Goal: Transaction & Acquisition: Book appointment/travel/reservation

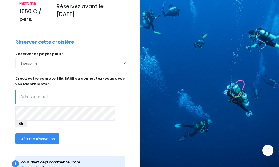
scroll to position [136, 0]
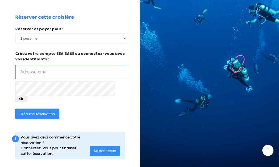
click at [43, 73] on input "email" at bounding box center [71, 72] width 112 height 14
type input "hubert.rouyer@gmail.com"
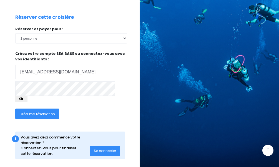
click at [43, 112] on span "Créer ma réservation" at bounding box center [36, 114] width 35 height 5
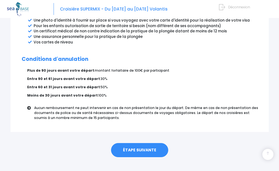
scroll to position [343, 0]
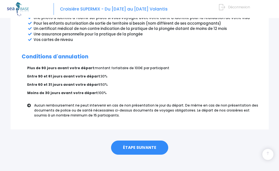
click at [127, 143] on link "ÉTAPE SUIVANTE" at bounding box center [139, 148] width 57 height 14
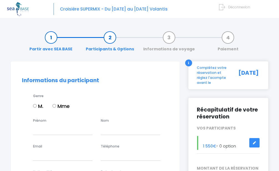
scroll to position [28, 0]
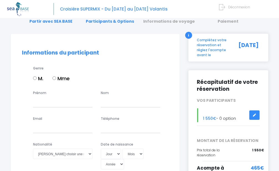
click at [34, 79] on input "M." at bounding box center [35, 78] width 4 height 4
radio input "true"
click at [39, 105] on input "Prénom" at bounding box center [62, 102] width 59 height 10
type input "h"
type input "[PERSON_NAME]"
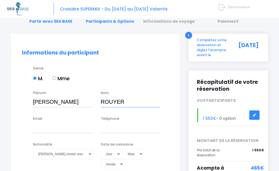
scroll to position [55, 0]
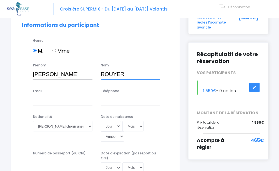
type input "ROUYER"
click at [66, 102] on input "Email" at bounding box center [62, 100] width 59 height 10
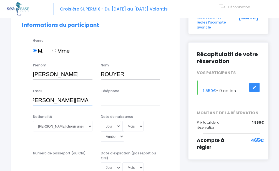
scroll to position [0, 8]
type input "hubert.rouyer@gmail.com"
click at [107, 99] on input "Téléphone" at bounding box center [130, 100] width 59 height 10
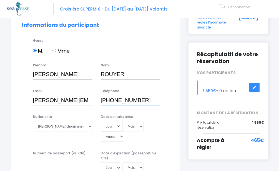
type input "+33 7 61589940"
click at [62, 125] on select "Veuillez choisir une nationalité Afghane Albanaise Algerienne Allemande America…" at bounding box center [62, 126] width 59 height 10
select select "Française"
click at [33, 121] on select "Veuillez choisir une nationalité Afghane Albanaise Algerienne Allemande America…" at bounding box center [62, 126] width 59 height 10
click at [108, 125] on select "Jour 01 02 03 04 05 06 07 08 09 10 11 12 13 14 15 16 17 18 19 20 21 22 23 24 25…" at bounding box center [111, 126] width 21 height 10
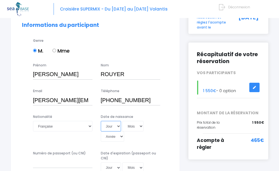
select select "05"
click at [101, 121] on select "Jour 01 02 03 04 05 06 07 08 09 10 11 12 13 14 15 16 17 18 19 20 21 22 23 24 25…" at bounding box center [111, 126] width 21 height 10
click at [132, 126] on select "Mois 01 02 03 04 05 06 07 08 09 10 11 12" at bounding box center [132, 126] width 21 height 10
select select "04"
click at [122, 121] on select "Mois 01 02 03 04 05 06 07 08 09 10 11 12" at bounding box center [132, 126] width 21 height 10
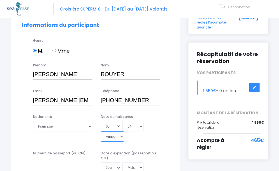
click at [113, 137] on select "Année 2045 2044 2043 2042 2041 2040 2039 2038 2037 2036 2035 2034 2033 2032 203…" at bounding box center [113, 137] width 24 height 10
select select "1958"
click at [101, 132] on select "Année 2045 2044 2043 2042 2041 2040 2039 2038 2037 2036 2035 2034 2033 2032 203…" at bounding box center [113, 137] width 24 height 10
type input "1958-04-05"
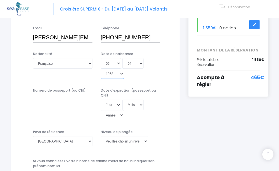
scroll to position [166, 0]
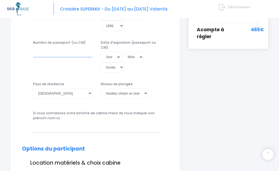
click at [71, 57] on input "Numéro de passeport (ou CNI)" at bounding box center [62, 52] width 59 height 10
type input "22II30485"
click at [113, 57] on select "Jour 01 02 03 04 05 06 07 08 09 10 11 12 13 14 15 16 17 18 19 20 21 22 23 24 25…" at bounding box center [111, 57] width 21 height 10
select select "08"
click at [101, 52] on select "Jour 01 02 03 04 05 06 07 08 09 10 11 12 13 14 15 16 17 18 19 20 21 22 23 24 25…" at bounding box center [111, 57] width 21 height 10
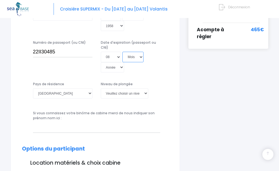
click at [132, 59] on select "Mois 01 02 03 04 05 06 07 08 09 10 11 12" at bounding box center [132, 57] width 21 height 10
select select "12"
click at [122, 52] on select "Mois 01 02 03 04 05 06 07 08 09 10 11 12" at bounding box center [132, 57] width 21 height 10
click at [114, 68] on select "Année 2045 2044 2043 2042 2041 2040 2039 2038 2037 2036 2035 2034 2033 2032 203…" at bounding box center [113, 67] width 24 height 10
select select "2032"
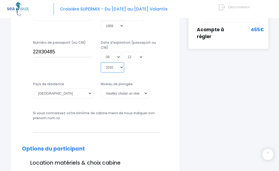
click at [101, 62] on select "Année 2045 2044 2043 2042 2041 2040 2039 2038 2037 2036 2035 2034 2033 2032 203…" at bounding box center [113, 67] width 24 height 10
type input "2032-12-08"
click at [131, 93] on select "Veuillez choisir un niveau de plongée Non plongeur Junior OW diver Adventure OW…" at bounding box center [124, 93] width 47 height 10
select select "MSDT"
click at [101, 88] on select "Veuillez choisir un niveau de plongée Non plongeur Junior OW diver Adventure OW…" at bounding box center [124, 93] width 47 height 10
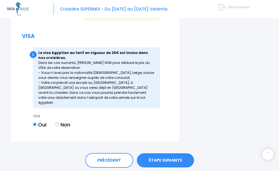
scroll to position [734, 0]
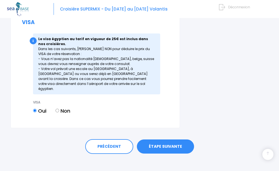
click at [157, 143] on link "ÉTAPE SUIVANTE" at bounding box center [165, 147] width 57 height 14
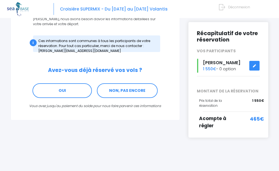
scroll to position [76, 0]
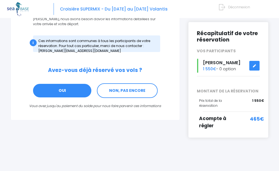
click at [65, 89] on link "OUI" at bounding box center [61, 90] width 59 height 15
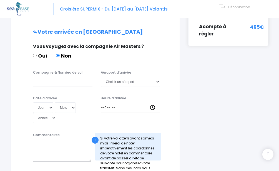
scroll to position [169, 0]
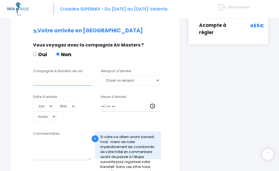
click at [57, 82] on input "Compagnie & Numéro de vol" at bounding box center [62, 80] width 59 height 10
type input "t"
type input "Transavia TO8058"
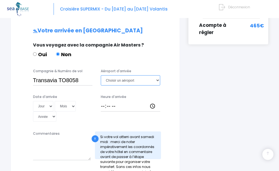
click at [156, 81] on select "Choisir un aéroport Hurghada Marsa Alam" at bounding box center [130, 80] width 59 height 10
select select "Hurghada"
click at [101, 75] on select "Choisir un aéroport Hurghada Marsa Alam" at bounding box center [130, 80] width 59 height 10
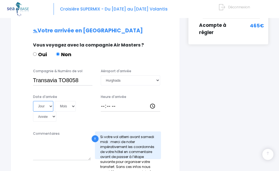
click at [47, 107] on select "Jour 01 02 03 04 05 06 07 08 09 10 11 12 13 14 15 16 17 18 19 20 21 22 23 24 25…" at bounding box center [43, 106] width 21 height 10
select select "06"
click at [33, 101] on select "Jour 01 02 03 04 05 06 07 08 09 10 11 12 13 14 15 16 17 18 19 20 21 22 23 24 25…" at bounding box center [43, 106] width 21 height 10
click at [73, 110] on select "Mois 01 02 03 04 05 06 07 08 09 10 11 12" at bounding box center [65, 106] width 21 height 10
select select "12"
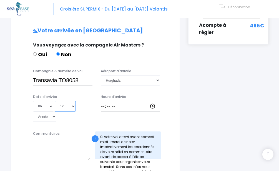
click at [55, 101] on select "Mois 01 02 03 04 05 06 07 08 09 10 11 12" at bounding box center [65, 106] width 21 height 10
click at [48, 115] on select "Année 2045 2044 2043 2042 2041 2040 2039 2038 2037 2036 2035 2034 2033 2032 203…" at bounding box center [45, 117] width 24 height 10
select select "2025"
click at [33, 112] on select "Année 2045 2044 2043 2042 2041 2040 2039 2038 2037 2036 2035 2034 2033 2032 203…" at bounding box center [45, 117] width 24 height 10
type input "2025-12-06"
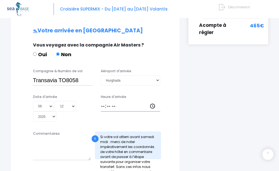
click at [101, 106] on input "Heure d'arrivée" at bounding box center [130, 106] width 59 height 10
type input "13:15"
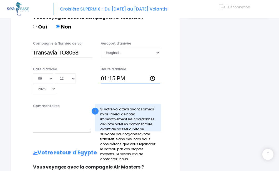
scroll to position [225, 0]
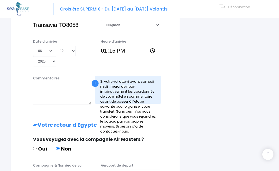
click at [151, 103] on div "! Si votre vol atterri avant samedi midi : merci de noter impérativement les co…" at bounding box center [128, 90] width 66 height 28
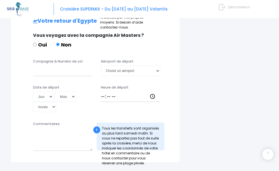
scroll to position [336, 0]
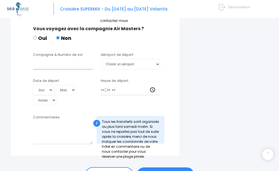
click at [52, 68] on input "Compagnie & Numéro de vol" at bounding box center [62, 64] width 59 height 10
type input "Transavia TO8059"
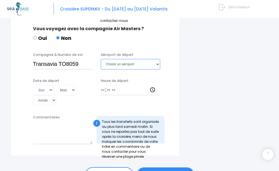
click at [119, 63] on select "Choisir un aéroport Hurghada Marsa Alam" at bounding box center [130, 64] width 59 height 10
select select "Hurghada"
click at [101, 59] on select "Choisir un aéroport Hurghada Marsa Alam" at bounding box center [130, 64] width 59 height 10
click at [48, 90] on select "Jour 01 02 03 04 05 06 07 08 09 10 11 12 13 14 15 16 17 18 19 20 21 22 23 24 25…" at bounding box center [43, 90] width 21 height 10
select select "20"
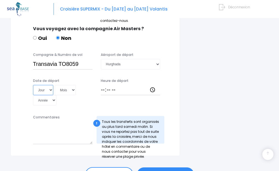
click at [33, 85] on select "Jour 01 02 03 04 05 06 07 08 09 10 11 12 13 14 15 16 17 18 19 20 21 22 23 24 25…" at bounding box center [43, 90] width 21 height 10
click at [65, 89] on select "Mois 01 02 03 04 05 06 07 08 09 10 11 12" at bounding box center [65, 90] width 21 height 10
select select "12"
click at [55, 85] on select "Mois 01 02 03 04 05 06 07 08 09 10 11 12" at bounding box center [65, 90] width 21 height 10
click at [51, 102] on select "Année 2045 2044 2043 2042 2041 2040 2039 2038 2037 2036 2035 2034 2033 2032 203…" at bounding box center [45, 100] width 24 height 10
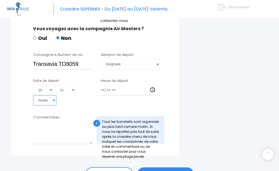
select select "2025"
click at [33, 95] on select "Année 2045 2044 2043 2042 2041 2040 2039 2038 2037 2036 2035 2034 2033 2032 203…" at bounding box center [45, 100] width 24 height 10
type input "2025-12-20"
click at [101, 92] on input "Heure de départ" at bounding box center [130, 90] width 59 height 10
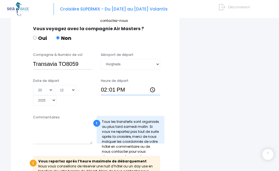
type input "14:10"
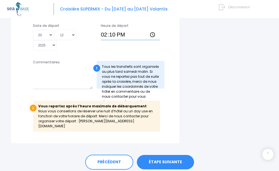
scroll to position [391, 0]
click at [159, 156] on link "ÉTAPE SUIVANTE" at bounding box center [165, 162] width 57 height 14
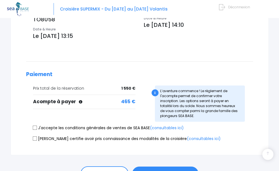
scroll to position [222, 0]
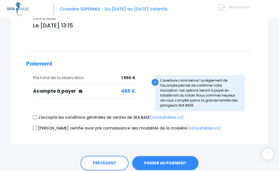
click at [33, 115] on input "J'accepte les conditions générales de ventes de SEA BASE (consultables ici)" at bounding box center [34, 117] width 4 height 4
checkbox input "true"
click at [34, 126] on input "[PERSON_NAME] certifie avoir pris connaissance des modalités de la croisière (c…" at bounding box center [34, 128] width 4 height 4
checkbox input "true"
click at [154, 156] on button "PASSER AU PAIEMENT" at bounding box center [165, 163] width 66 height 14
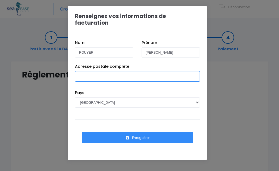
click at [115, 71] on input "Adresse postale complète" at bounding box center [137, 76] width 125 height 10
type input "Résidence Als Templers Bât 2, [STREET_ADDRESS]"
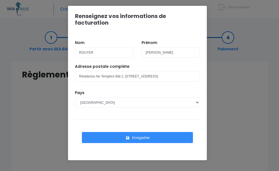
click at [136, 132] on button "Enregistrer" at bounding box center [137, 137] width 111 height 11
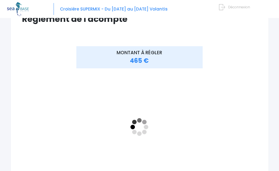
scroll to position [55, 0]
click at [66, 100] on div "MONTANT À RÉGLER 465 €" at bounding box center [139, 131] width 157 height 168
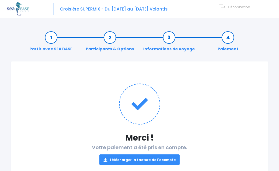
click at [153, 158] on link "Télécharger la facture de l'acompte" at bounding box center [139, 160] width 80 height 10
click at [196, 96] on h1 at bounding box center [139, 104] width 235 height 41
click at [233, 7] on span "Déconnexion" at bounding box center [239, 7] width 22 height 5
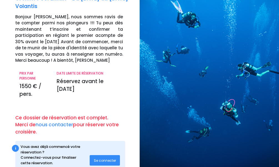
scroll to position [52, 0]
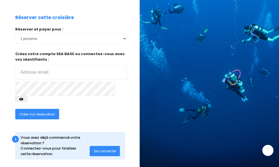
scroll to position [98, 0]
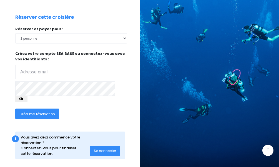
click at [80, 74] on input "email" at bounding box center [71, 72] width 112 height 14
type input "H"
type input "[EMAIL_ADDRESS][DOMAIN_NAME]"
click at [48, 112] on span "Créer ma réservation" at bounding box center [36, 114] width 35 height 5
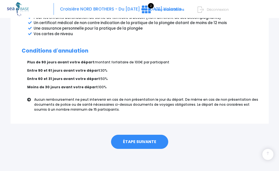
scroll to position [350, 0]
click at [134, 141] on link "ÉTAPE SUIVANTE" at bounding box center [139, 142] width 57 height 14
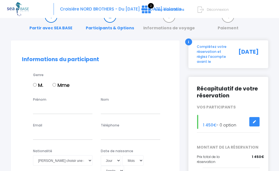
scroll to position [28, 0]
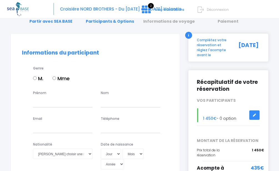
click at [35, 79] on input "M." at bounding box center [35, 78] width 4 height 4
radio input "true"
click at [42, 101] on input "Prénom" at bounding box center [62, 102] width 59 height 10
type input "HUBERT"
type input "ROUYER"
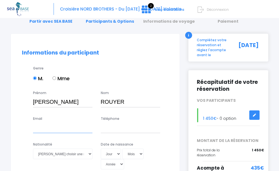
click at [37, 129] on input "Email" at bounding box center [62, 128] width 59 height 10
type input "hubert.rouyer@gmail.com"
click at [105, 129] on input "Téléphone" at bounding box center [130, 128] width 59 height 10
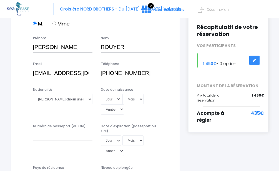
scroll to position [83, 0]
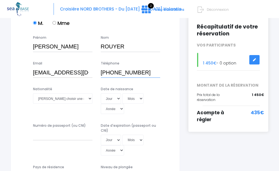
type input "+33761589940"
click at [85, 99] on select "Veuillez choisir une nationalité Afghane Albanaise Algerienne Allemande America…" at bounding box center [62, 98] width 59 height 10
select select "Française"
click at [33, 93] on select "Veuillez choisir une nationalité Afghane Albanaise Algerienne Allemande America…" at bounding box center [62, 98] width 59 height 10
click at [109, 97] on select "Jour 01 02 03 04 05 06 07 08 09 10 11 12 13 14 15 16 17 18 19 20 21 22 23 24 25…" at bounding box center [111, 98] width 21 height 10
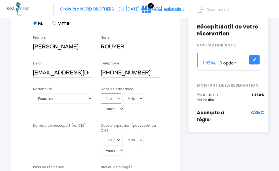
select select "05"
click at [101, 93] on select "Jour 01 02 03 04 05 06 07 08 09 10 11 12 13 14 15 16 17 18 19 20 21 22 23 24 25…" at bounding box center [111, 98] width 21 height 10
click at [134, 98] on select "Mois 01 02 03 04 05 06 07 08 09 10 11 12" at bounding box center [132, 98] width 21 height 10
select select "04"
click at [122, 93] on select "Mois 01 02 03 04 05 06 07 08 09 10 11 12" at bounding box center [132, 98] width 21 height 10
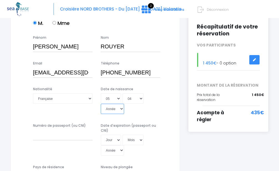
click at [118, 106] on select "Année 2045 2044 2043 2042 2041 2040 2039 2038 2037 2036 2035 2034 2033 2032 203…" at bounding box center [113, 109] width 24 height 10
select select "1958"
click at [101, 104] on select "Année 2045 2044 2043 2042 2041 2040 2039 2038 2037 2036 2035 2034 2033 2032 203…" at bounding box center [113, 109] width 24 height 10
type input "1958-04-05"
click at [71, 138] on input "Numéro de passeport (ou CNI)" at bounding box center [62, 135] width 59 height 10
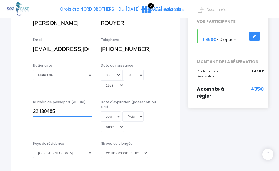
scroll to position [139, 0]
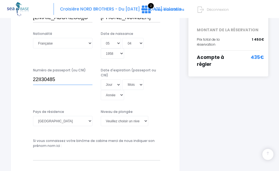
type input "22II30485"
click at [113, 84] on select "Jour 01 02 03 04 05 06 07 08 09 10 11 12 13 14 15 16 17 18 19 20 21 22 23 24 25…" at bounding box center [111, 85] width 21 height 10
select select "08"
click at [101, 80] on select "Jour 01 02 03 04 05 06 07 08 09 10 11 12 13 14 15 16 17 18 19 20 21 22 23 24 25…" at bounding box center [111, 85] width 21 height 10
click at [128, 86] on select "Mois 01 02 03 04 05 06 07 08 09 10 11 12" at bounding box center [132, 85] width 21 height 10
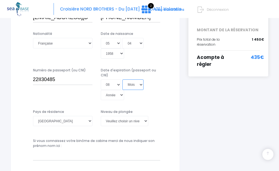
select select "12"
click at [122, 80] on select "Mois 01 02 03 04 05 06 07 08 09 10 11 12" at bounding box center [132, 85] width 21 height 10
click at [116, 96] on select "Année 2045 2044 2043 2042 2041 2040 2039 2038 2037 2036 2035 2034 2033 2032 203…" at bounding box center [113, 95] width 24 height 10
select select "2032"
click at [101, 90] on select "Année 2045 2044 2043 2042 2041 2040 2039 2038 2037 2036 2035 2034 2033 2032 203…" at bounding box center [113, 95] width 24 height 10
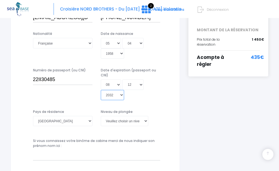
type input "2032-12-08"
click at [110, 121] on select "Veuillez choisir un niveau de plongée Non plongeur Junior OW diver Adventure OW…" at bounding box center [124, 121] width 47 height 10
select select "MSDT"
click at [101, 116] on select "Veuillez choisir un niveau de plongée Non plongeur Junior OW diver Adventure OW…" at bounding box center [124, 121] width 47 height 10
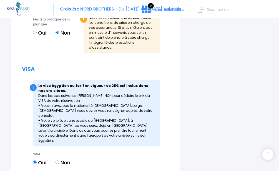
scroll to position [776, 0]
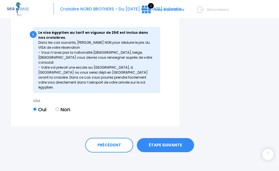
click at [159, 141] on link "ÉTAPE SUIVANTE" at bounding box center [165, 145] width 57 height 14
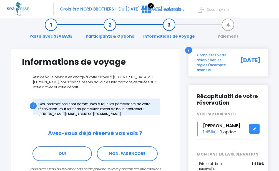
scroll to position [28, 0]
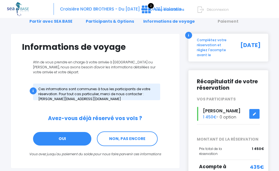
click at [80, 141] on link "OUI" at bounding box center [61, 139] width 59 height 15
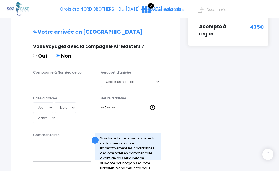
scroll to position [169, 0]
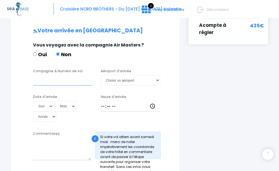
click at [39, 82] on input "Compagnie & Numéro de vol" at bounding box center [62, 80] width 59 height 10
type input "Transavia TO8058"
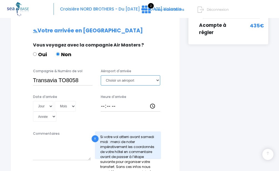
click at [157, 82] on select "Choisir un aéroport Hurghada Marsa Alam" at bounding box center [130, 80] width 59 height 10
select select "Hurghada"
click at [101, 75] on select "Choisir un aéroport Hurghada Marsa Alam" at bounding box center [130, 80] width 59 height 10
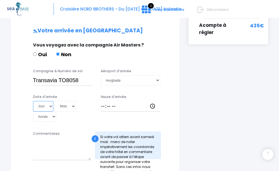
click at [44, 107] on select "Jour 01 02 03 04 05 06 07 08 09 10 11 12 13 14 15 16 17 18 19 20 21 22 23 24 25…" at bounding box center [43, 106] width 21 height 10
select select "06"
click at [33, 101] on select "Jour 01 02 03 04 05 06 07 08 09 10 11 12 13 14 15 16 17 18 19 20 21 22 23 24 25…" at bounding box center [43, 106] width 21 height 10
click at [67, 105] on select "Mois 01 02 03 04 05 06 07 08 09 10 11 12" at bounding box center [65, 106] width 21 height 10
select select "12"
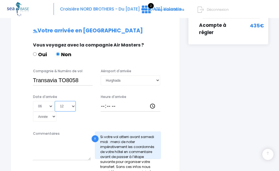
click at [55, 101] on select "Mois 01 02 03 04 05 06 07 08 09 10 11 12" at bounding box center [65, 106] width 21 height 10
click at [50, 117] on select "Année 2045 2044 2043 2042 2041 2040 2039 2038 2037 2036 2035 2034 2033 2032 203…" at bounding box center [45, 117] width 24 height 10
select select "2025"
click at [33, 112] on select "Année 2045 2044 2043 2042 2041 2040 2039 2038 2037 2036 2035 2034 2033 2032 203…" at bounding box center [45, 117] width 24 height 10
type input "2025-12-06"
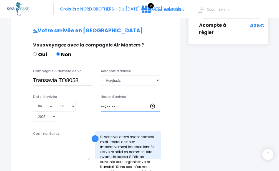
click at [102, 107] on input "Heure d'arrivée" at bounding box center [130, 106] width 59 height 10
type input "13:15"
click at [170, 107] on div "Date d'arrivée Jour 01 02 03 04 05 06 07 08 09 10 11 12 13 14 15 16 17 18 19 20…" at bounding box center [95, 110] width 155 height 31
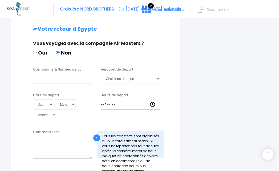
scroll to position [363, 0]
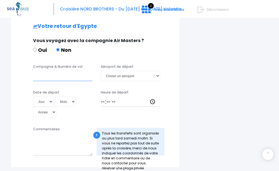
click at [61, 74] on input "Compagnie & Numéro de vol" at bounding box center [62, 76] width 59 height 10
type input "Transavia TO8059"
click at [128, 71] on select "Choisir un aéroport Hurghada Marsa Alam" at bounding box center [130, 76] width 59 height 10
select select "Hurghada"
click at [101, 71] on select "Choisir un aéroport Hurghada Marsa Alam" at bounding box center [130, 76] width 59 height 10
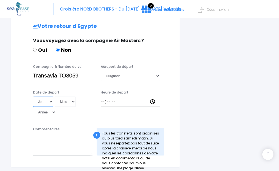
click at [43, 99] on select "Jour 01 02 03 04 05 06 07 08 09 10 11 12 13 14 15 16 17 18 19 20 21 22 23 24 25…" at bounding box center [43, 102] width 21 height 10
select select "20"
click at [33, 97] on select "Jour 01 02 03 04 05 06 07 08 09 10 11 12 13 14 15 16 17 18 19 20 21 22 23 24 25…" at bounding box center [43, 102] width 21 height 10
click at [62, 99] on select "Mois 01 02 03 04 05 06 07 08 09 10 11 12" at bounding box center [65, 102] width 21 height 10
select select "12"
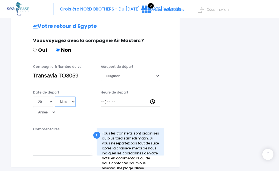
click at [55, 97] on select "Mois 01 02 03 04 05 06 07 08 09 10 11 12" at bounding box center [65, 102] width 21 height 10
click at [52, 107] on select "Année 2045 2044 2043 2042 2041 2040 2039 2038 2037 2036 2035 2034 2033 2032 203…" at bounding box center [45, 112] width 24 height 10
select select "2025"
click at [33, 107] on select "Année 2045 2044 2043 2042 2041 2040 2039 2038 2037 2036 2035 2034 2033 2032 203…" at bounding box center [45, 112] width 24 height 10
type input "2025-12-20"
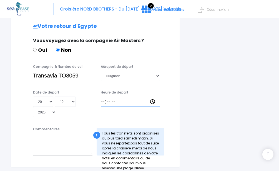
click at [102, 98] on input "Heure de départ" at bounding box center [130, 102] width 59 height 10
type input "14:10"
click at [132, 109] on div "Heure de départ 14:10" at bounding box center [130, 104] width 68 height 28
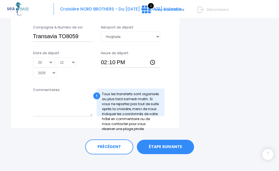
scroll to position [403, 0]
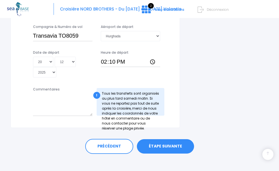
click at [158, 146] on link "ÉTAPE SUIVANTE" at bounding box center [165, 146] width 57 height 14
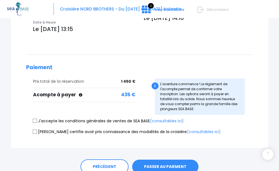
scroll to position [222, 0]
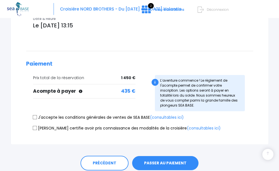
click at [34, 115] on input "J'accepte les conditions générales de ventes de SEA BASE (consultables ici)" at bounding box center [34, 117] width 4 height 4
checkbox input "true"
click at [34, 126] on input "[PERSON_NAME] certifie avoir pris connaissance des modalités de la croisière (c…" at bounding box center [34, 128] width 4 height 4
checkbox input "true"
click at [144, 158] on button "PASSER AU PAIEMENT" at bounding box center [165, 163] width 66 height 14
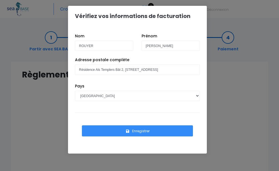
click at [155, 130] on button "Enregistrer" at bounding box center [137, 131] width 111 height 11
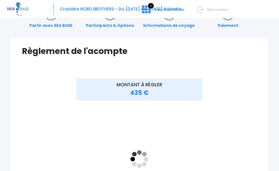
scroll to position [55, 0]
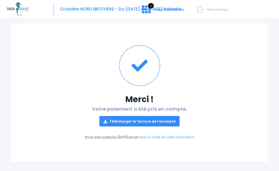
scroll to position [44, 0]
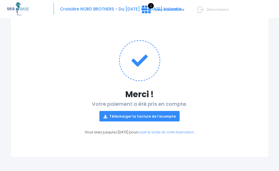
click at [161, 117] on link "Télécharger la facture de l'acompte" at bounding box center [139, 116] width 80 height 10
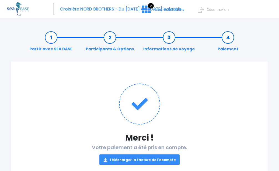
click at [212, 81] on div "Merci ! Votre paiement a été pris en compte. Télécharger la facture de l'acompt…" at bounding box center [140, 131] width 258 height 140
click at [218, 11] on span "Déconnexion" at bounding box center [217, 9] width 22 height 5
